Goal: Task Accomplishment & Management: Manage account settings

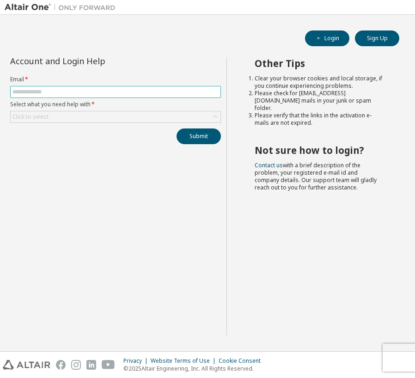
click at [33, 91] on input "text" at bounding box center [115, 91] width 206 height 7
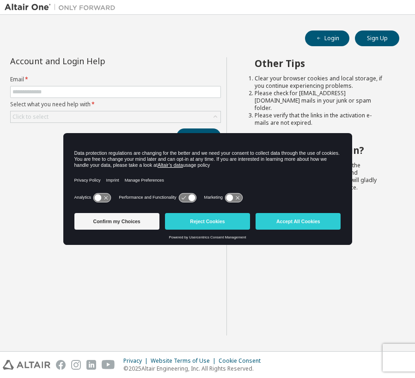
click at [292, 225] on button "Accept All Cookies" at bounding box center [297, 221] width 85 height 17
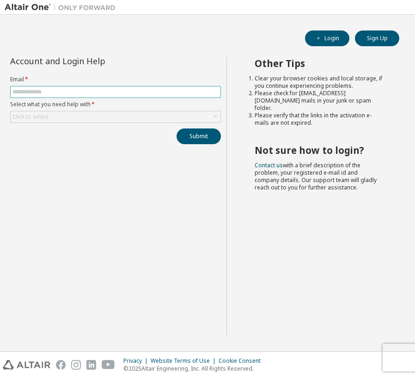
click at [45, 93] on input "text" at bounding box center [115, 91] width 206 height 7
type input "**********"
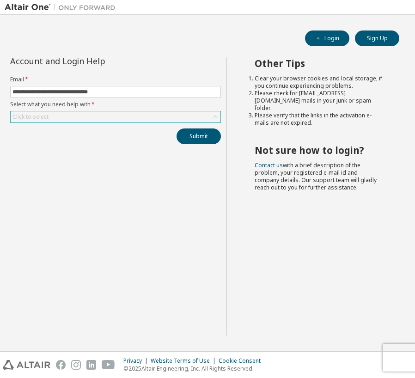
click at [45, 118] on div "Click to select" at bounding box center [30, 116] width 36 height 7
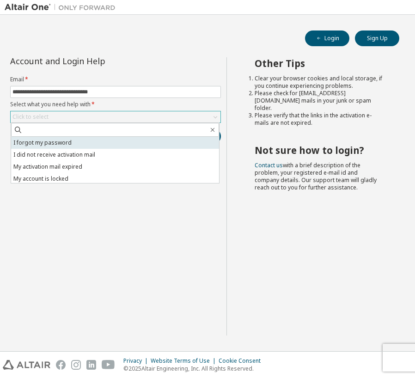
click at [47, 143] on li "I forgot my password" at bounding box center [115, 143] width 208 height 12
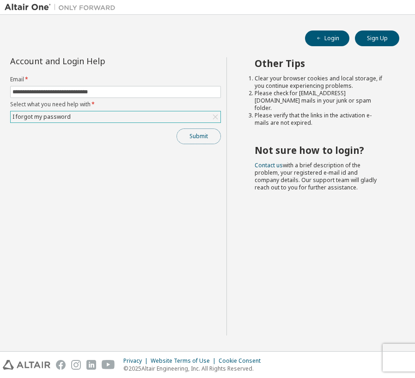
click at [193, 137] on button "Submit" at bounding box center [198, 136] width 44 height 16
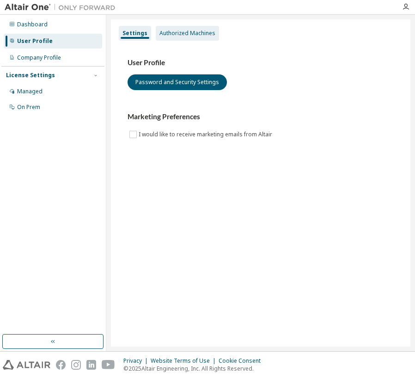
click at [179, 34] on div "Authorized Machines" at bounding box center [187, 33] width 56 height 7
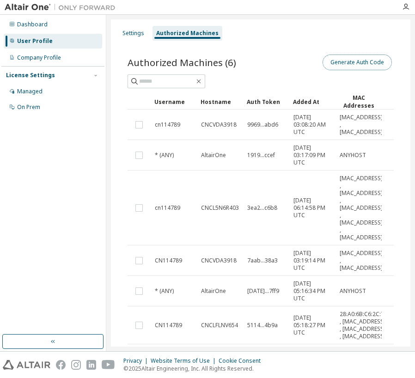
click at [344, 60] on button "Generate Auth Code" at bounding box center [356, 62] width 69 height 16
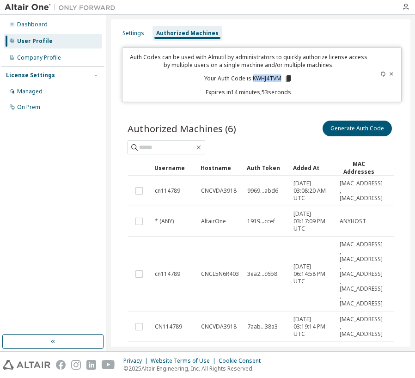
drag, startPoint x: 252, startPoint y: 78, endPoint x: 278, endPoint y: 77, distance: 26.3
click at [278, 77] on p "Your Auth Code is: KWHJ4TVM" at bounding box center [248, 78] width 88 height 8
copy p "KWHJ4TVM"
